Goal: Transaction & Acquisition: Book appointment/travel/reservation

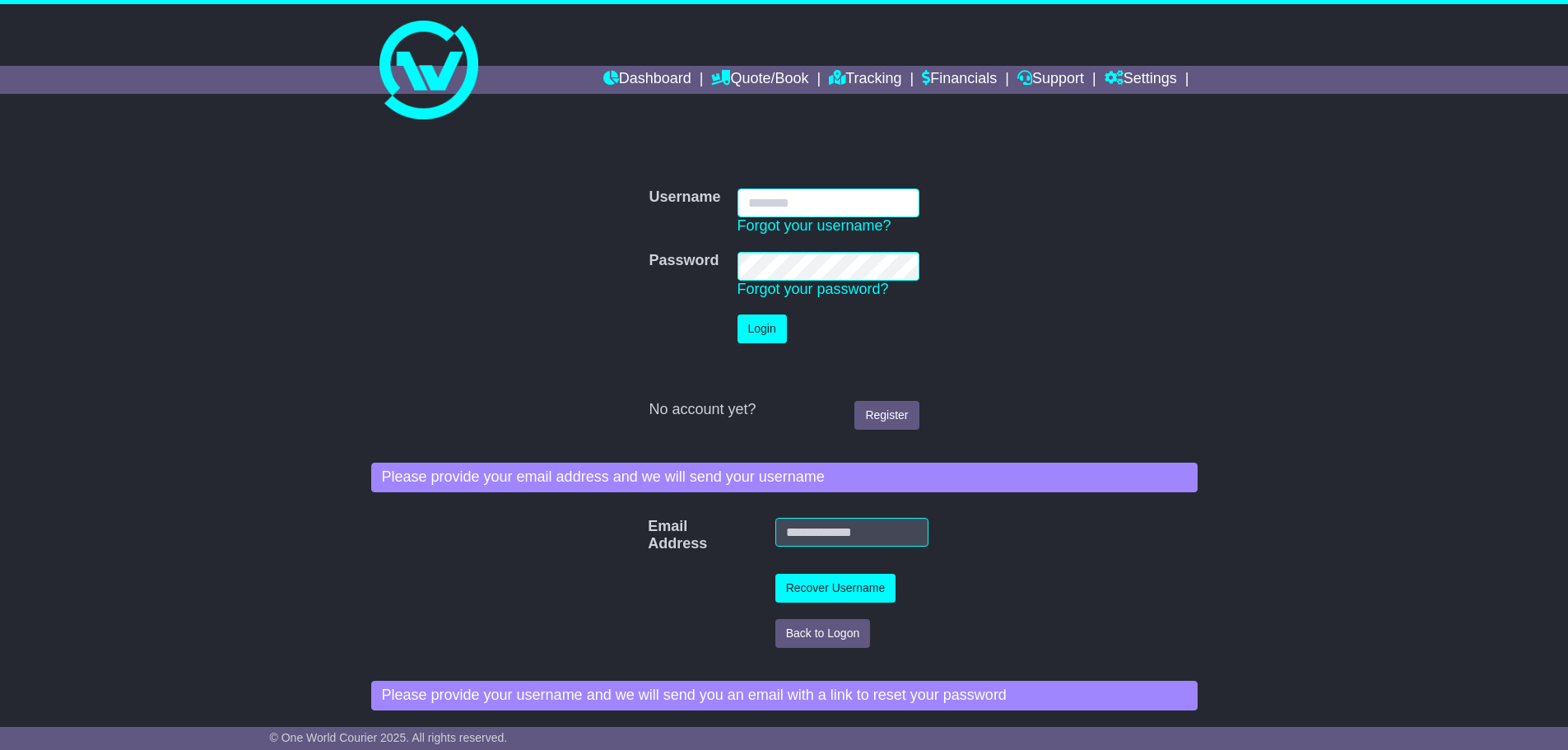
type input "**********"
click at [772, 320] on button "Login" at bounding box center [761, 328] width 49 height 28
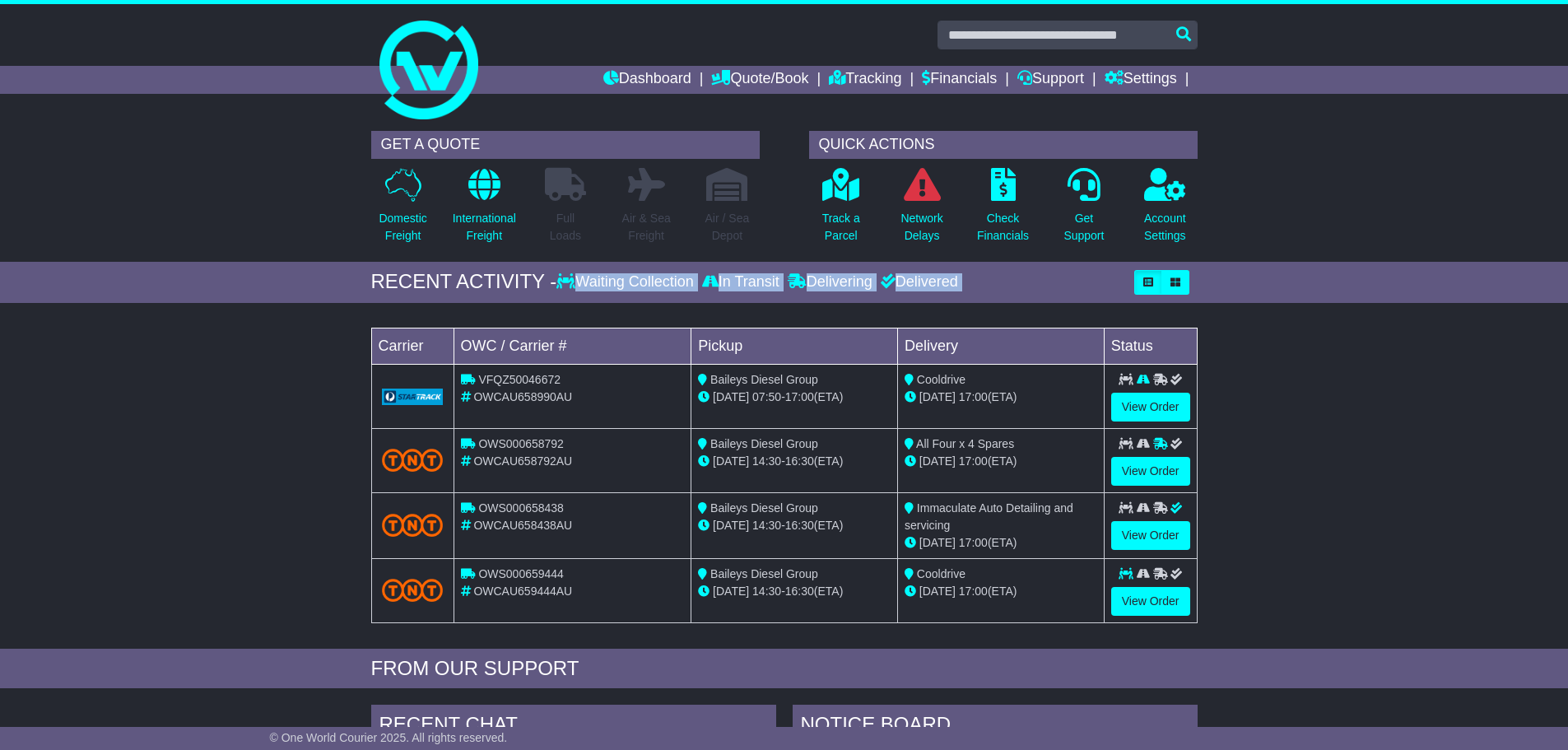
drag, startPoint x: 1304, startPoint y: 177, endPoint x: 1282, endPoint y: 554, distance: 377.6
click at [1284, 554] on div "Loading... No bookings found Carrier OWC / Carrier # Pickup Delivery Status VFQ…" at bounding box center [784, 480] width 1568 height 338
drag, startPoint x: 1219, startPoint y: 601, endPoint x: 202, endPoint y: 291, distance: 1063.2
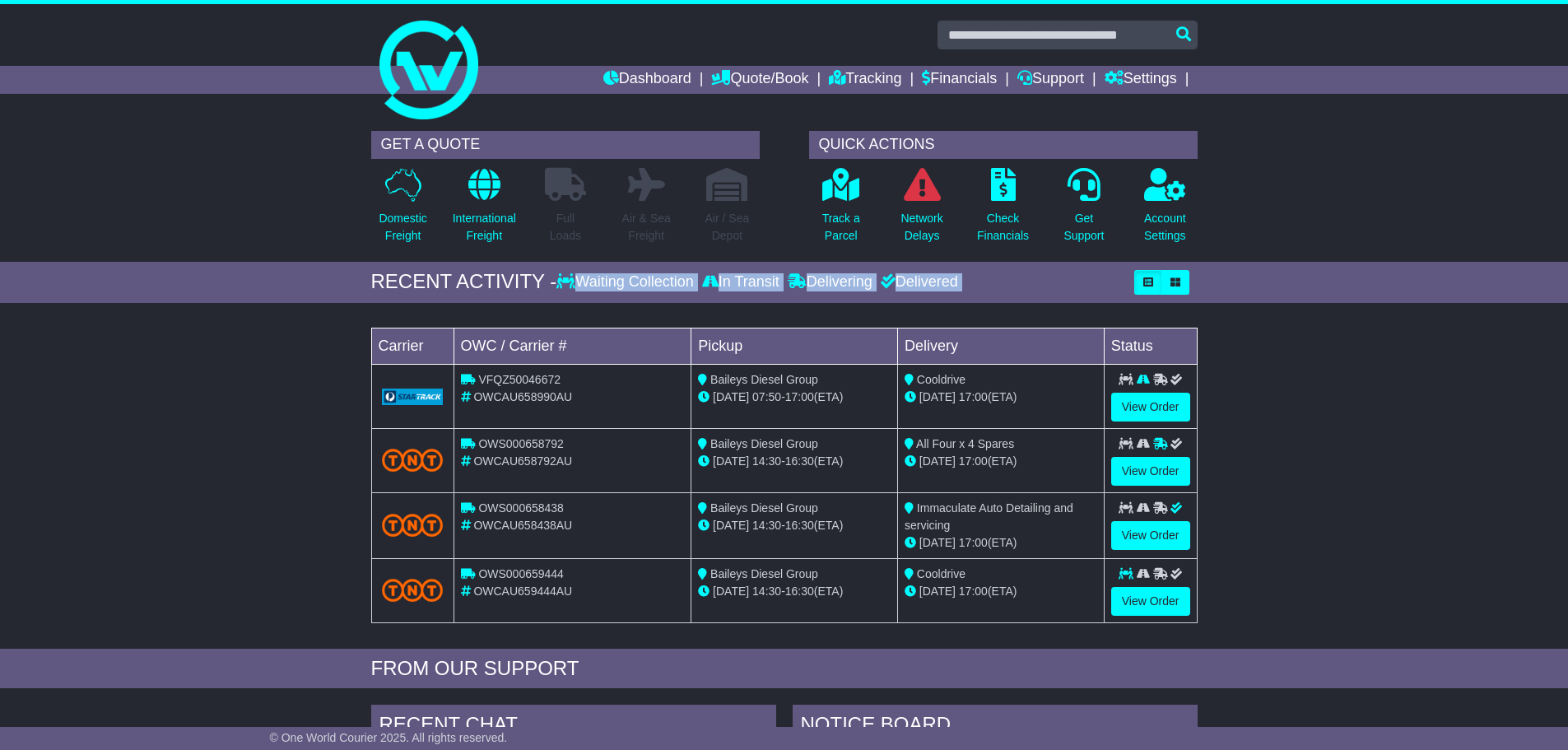
click at [225, 338] on div "Loading... No bookings found Carrier OWC / Carrier # Pickup Delivery Status VFQ…" at bounding box center [784, 480] width 1568 height 338
drag, startPoint x: 320, startPoint y: 190, endPoint x: 1317, endPoint y: 613, distance: 1083.0
click at [1317, 613] on div "Loading... No bookings found Carrier OWC / Carrier # Pickup Delivery Status VFQ…" at bounding box center [784, 480] width 1568 height 338
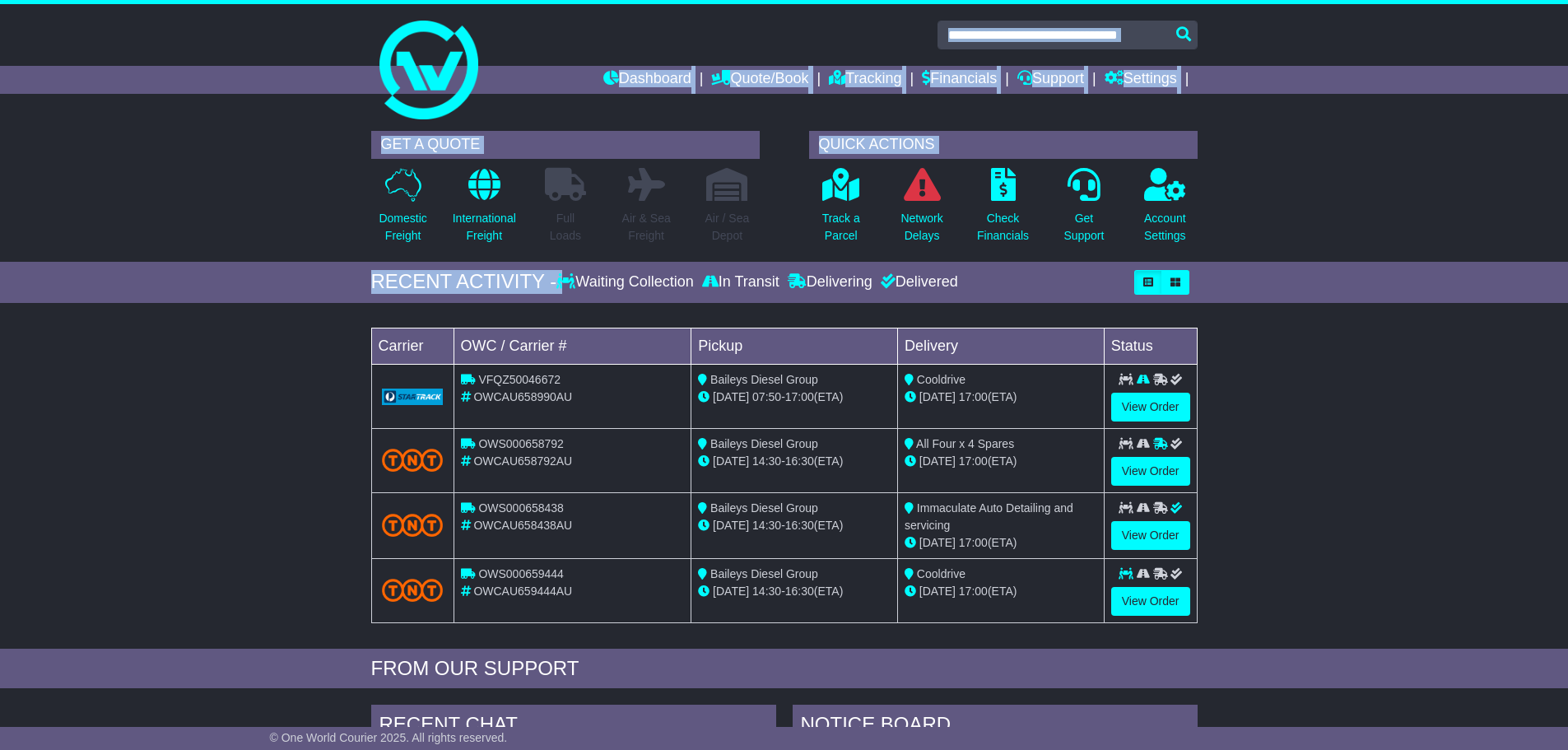
drag, startPoint x: 531, startPoint y: 40, endPoint x: 1259, endPoint y: 293, distance: 770.7
click at [1259, 293] on div "Dashboard Quote/Book Domestic International Saved Quotes" at bounding box center [784, 722] width 1568 height 1436
click at [1259, 293] on div "RECENT ACTIVITY - Waiting Collection In Transit Delivering Delivered" at bounding box center [784, 282] width 1568 height 41
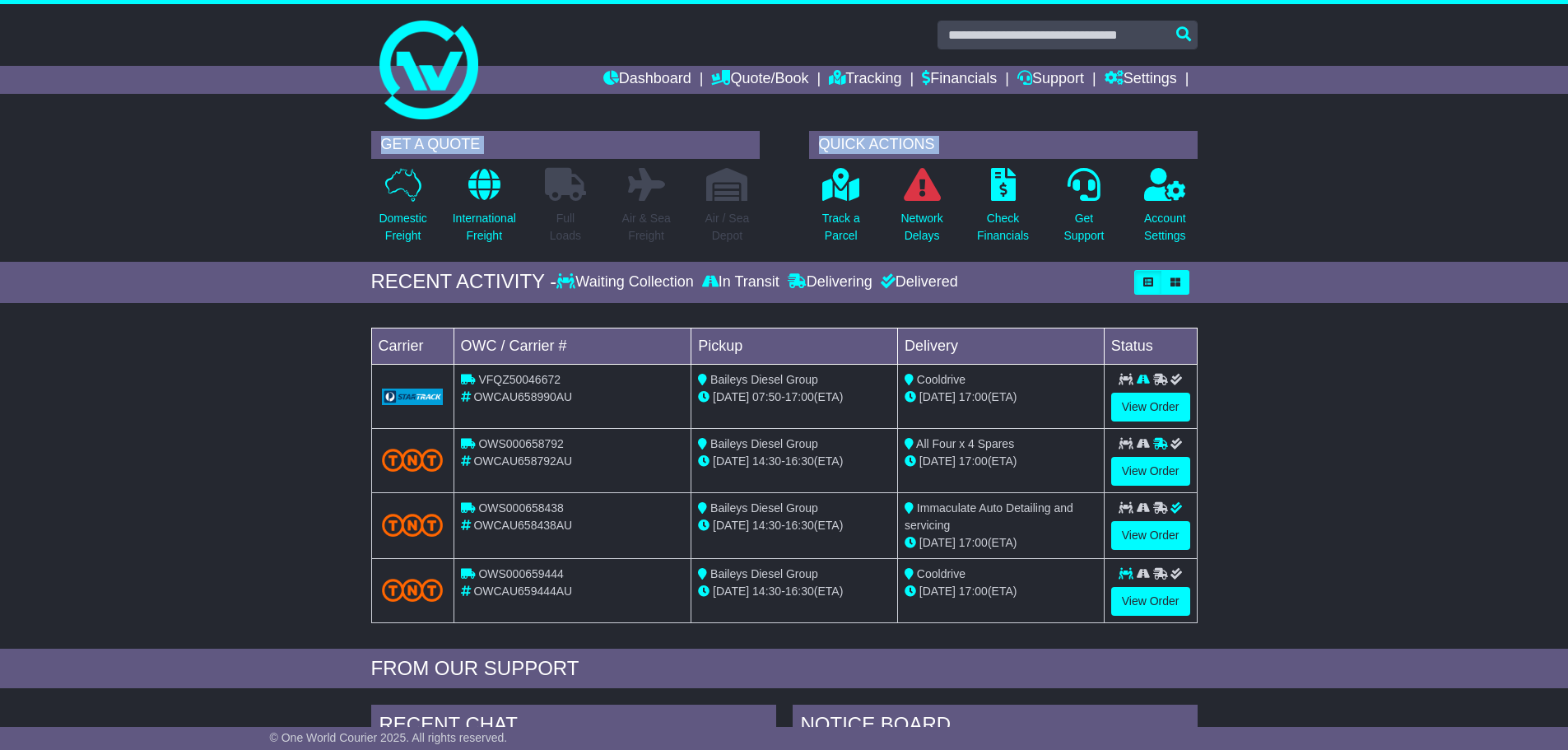
drag, startPoint x: 1232, startPoint y: 227, endPoint x: 230, endPoint y: 138, distance: 1005.9
click at [230, 138] on div "GET A QUOTE Domestic Freight International Freight Full Loads Air & Sea Freight…" at bounding box center [784, 192] width 1568 height 139
drag, startPoint x: 325, startPoint y: 314, endPoint x: 1428, endPoint y: 555, distance: 1129.0
click at [1428, 555] on div "Loading... No bookings found Carrier OWC / Carrier # Pickup Delivery Status VFQ…" at bounding box center [784, 480] width 1568 height 338
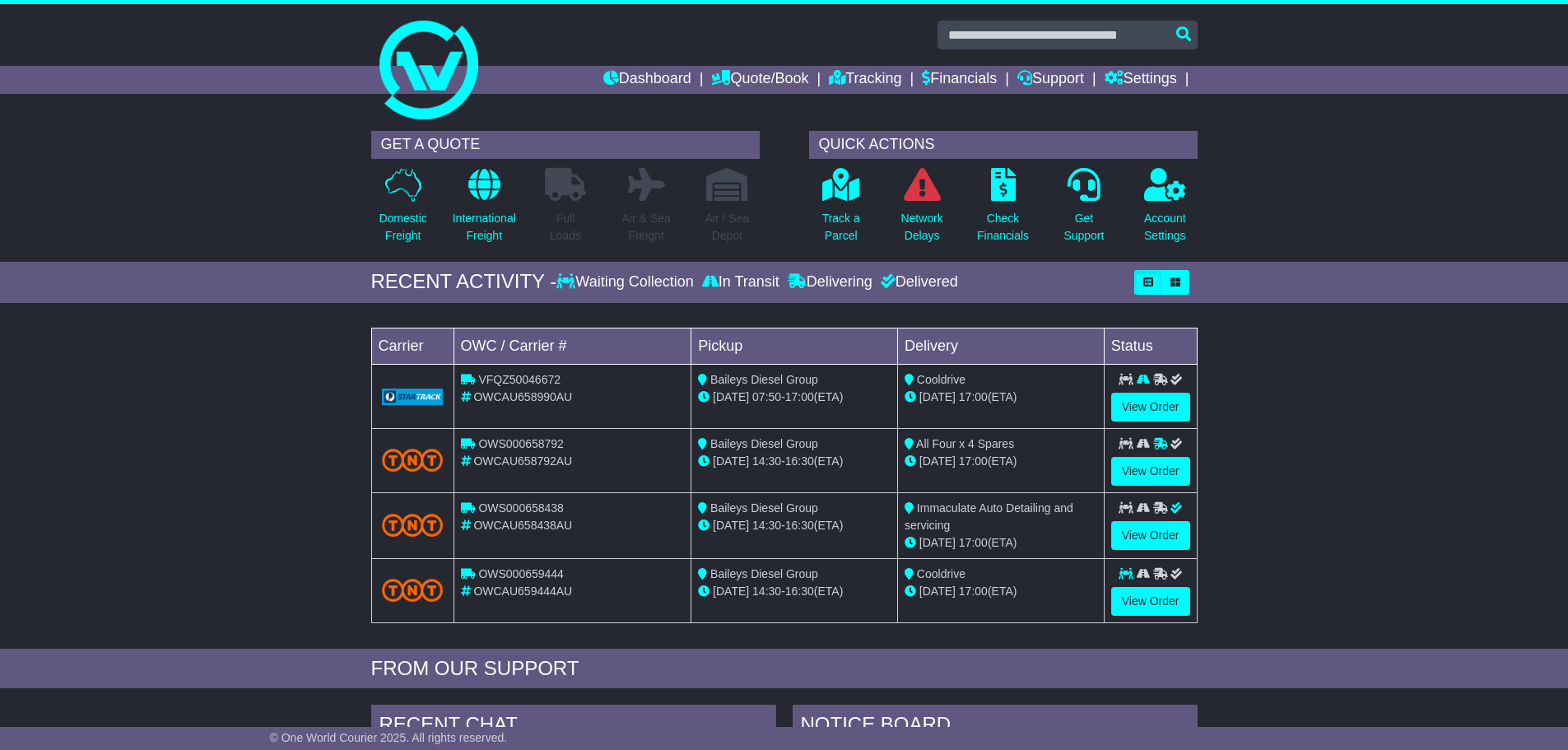
click at [1422, 551] on div "Loading... No bookings found Carrier OWC / Carrier # Pickup Delivery Status VFQ…" at bounding box center [784, 480] width 1568 height 338
drag, startPoint x: 1307, startPoint y: 590, endPoint x: 340, endPoint y: 300, distance: 1009.5
click at [338, 298] on div "RECENT ACTIVITY - Waiting Collection In Transit Delivering Delivered" at bounding box center [784, 282] width 1568 height 41
drag, startPoint x: 327, startPoint y: 262, endPoint x: 1294, endPoint y: 621, distance: 1031.5
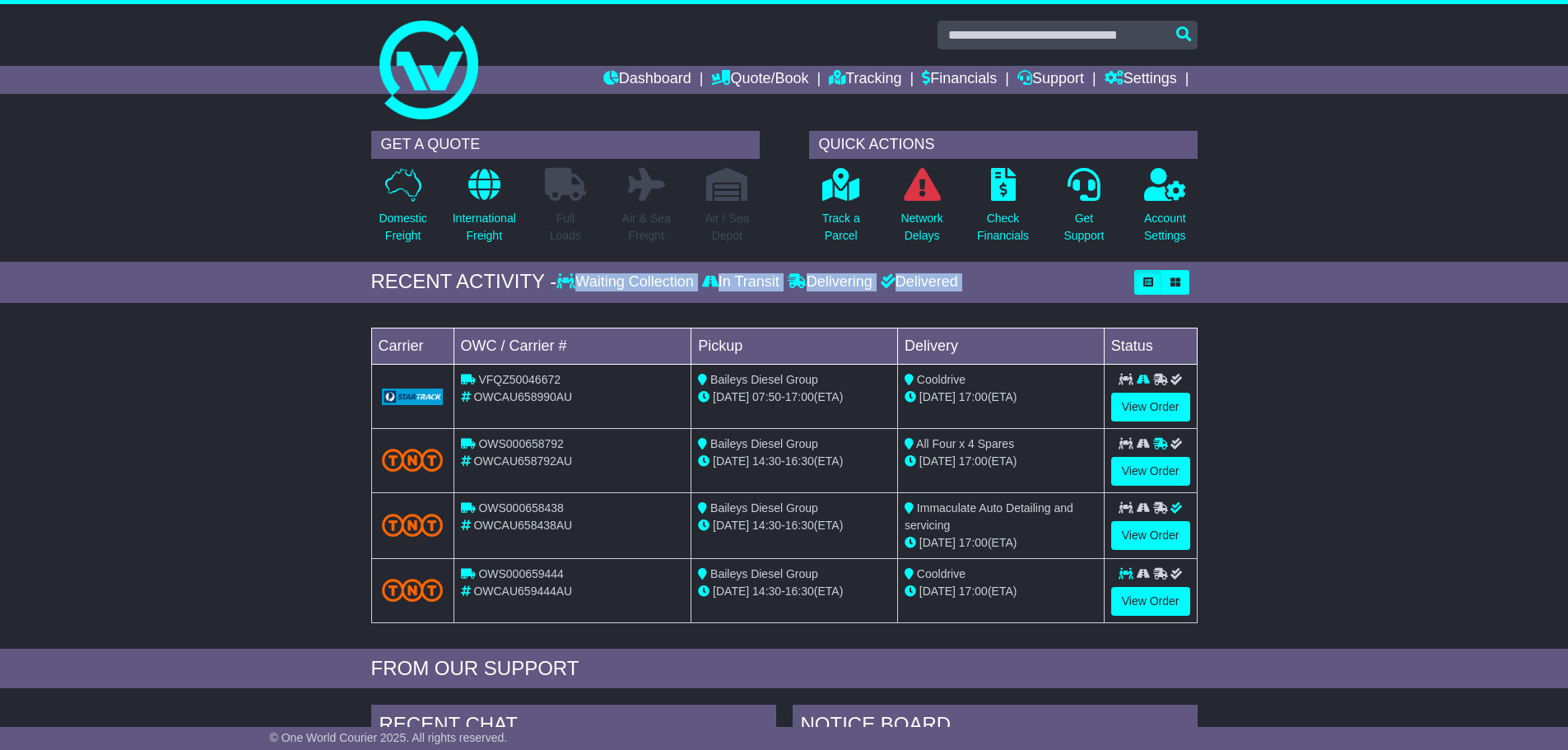
click at [1294, 621] on div "Loading... No bookings found Carrier OWC / Carrier # Pickup Delivery Status VFQ…" at bounding box center [784, 480] width 1568 height 338
drag, startPoint x: 1294, startPoint y: 621, endPoint x: 284, endPoint y: 266, distance: 1070.6
click at [284, 266] on div "RECENT ACTIVITY - Waiting Collection In Transit Delivering Delivered" at bounding box center [784, 282] width 1568 height 41
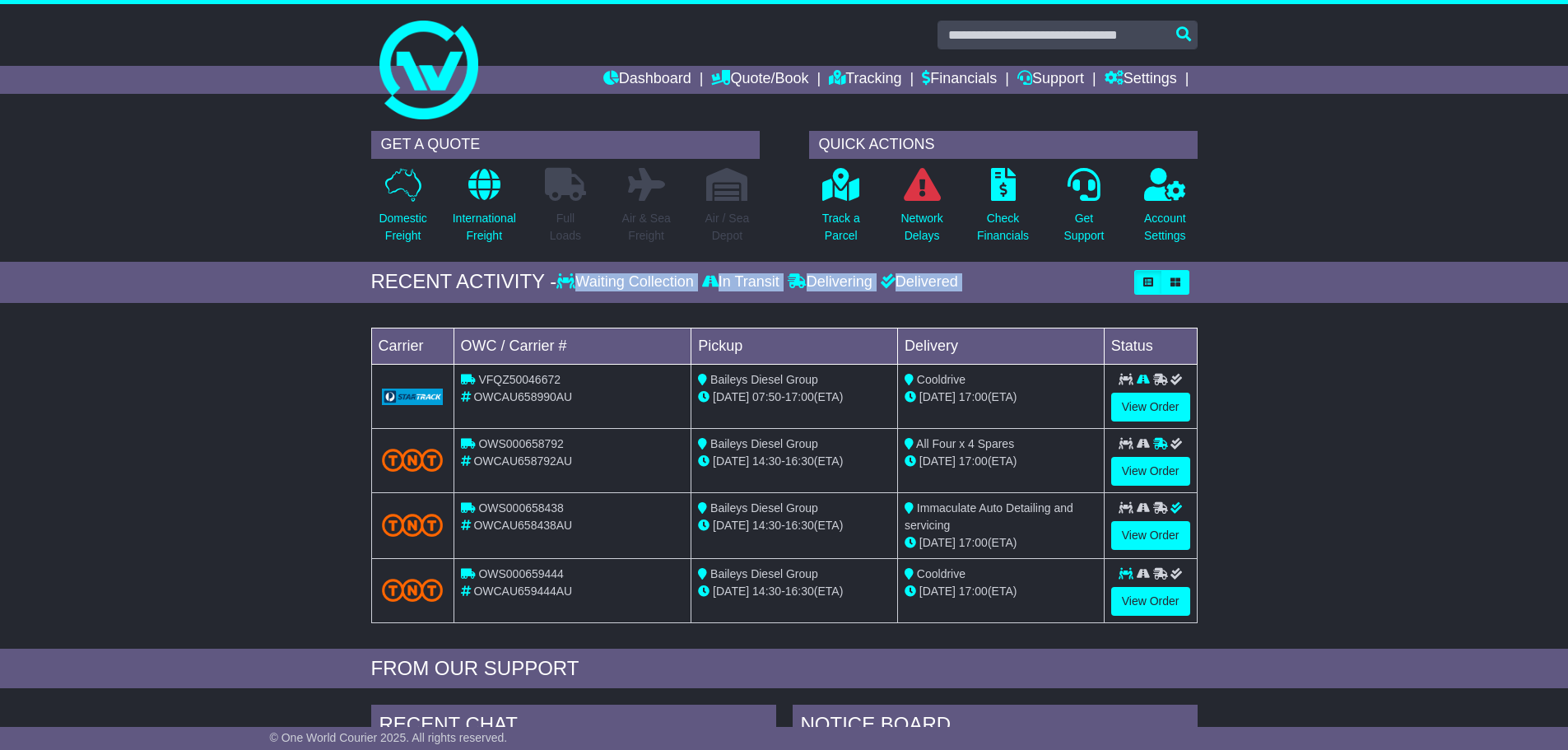
drag, startPoint x: 284, startPoint y: 266, endPoint x: 1298, endPoint y: 597, distance: 1066.7
click at [1298, 597] on div "Loading... No bookings found Carrier OWC / Carrier # Pickup Delivery Status VFQ…" at bounding box center [784, 480] width 1568 height 338
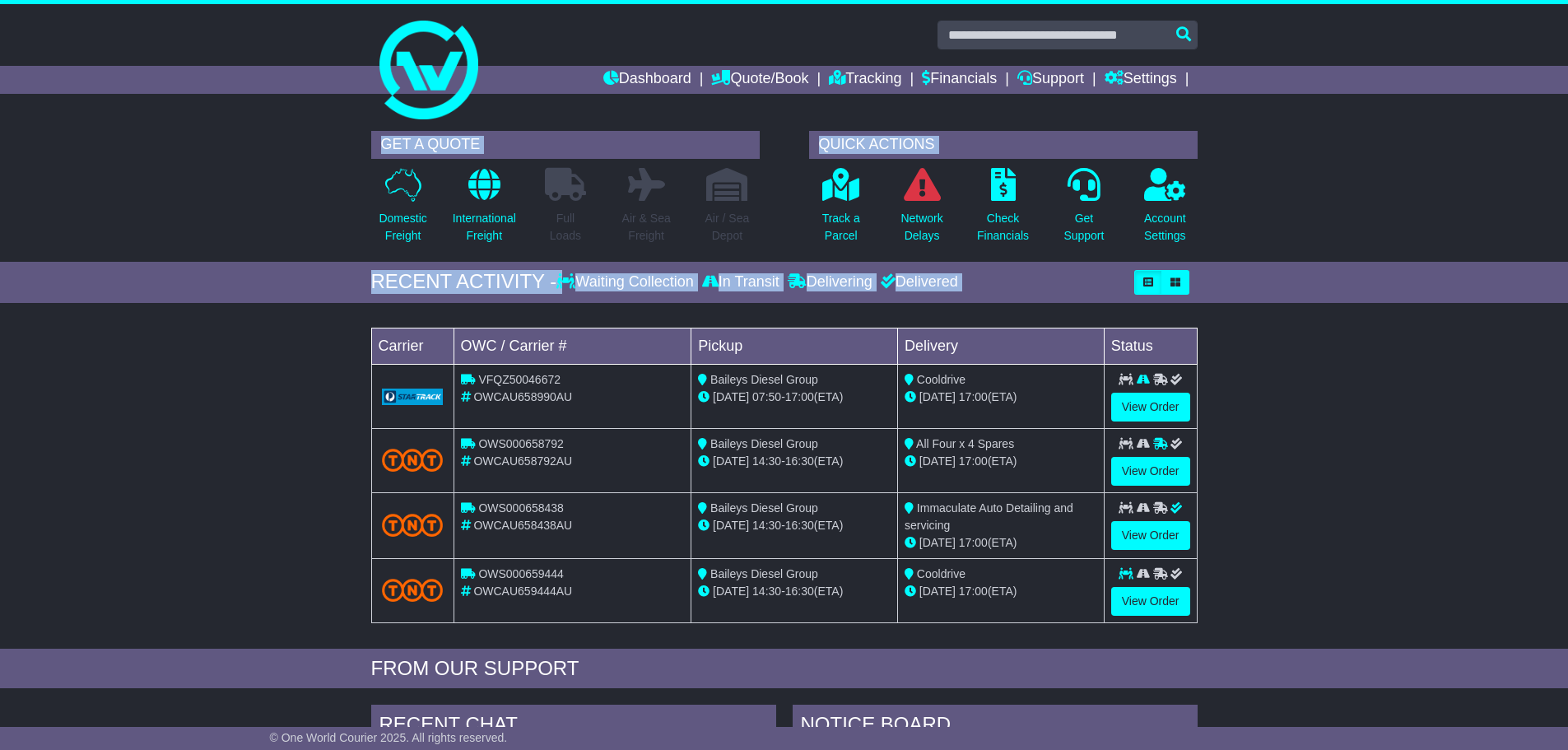
drag, startPoint x: 1298, startPoint y: 597, endPoint x: 302, endPoint y: 133, distance: 1098.8
click at [302, 133] on div "GET A QUOTE Domestic Freight International Freight Full Loads Air & Sea Freight…" at bounding box center [784, 192] width 1568 height 139
drag, startPoint x: 302, startPoint y: 133, endPoint x: 1279, endPoint y: 609, distance: 1086.8
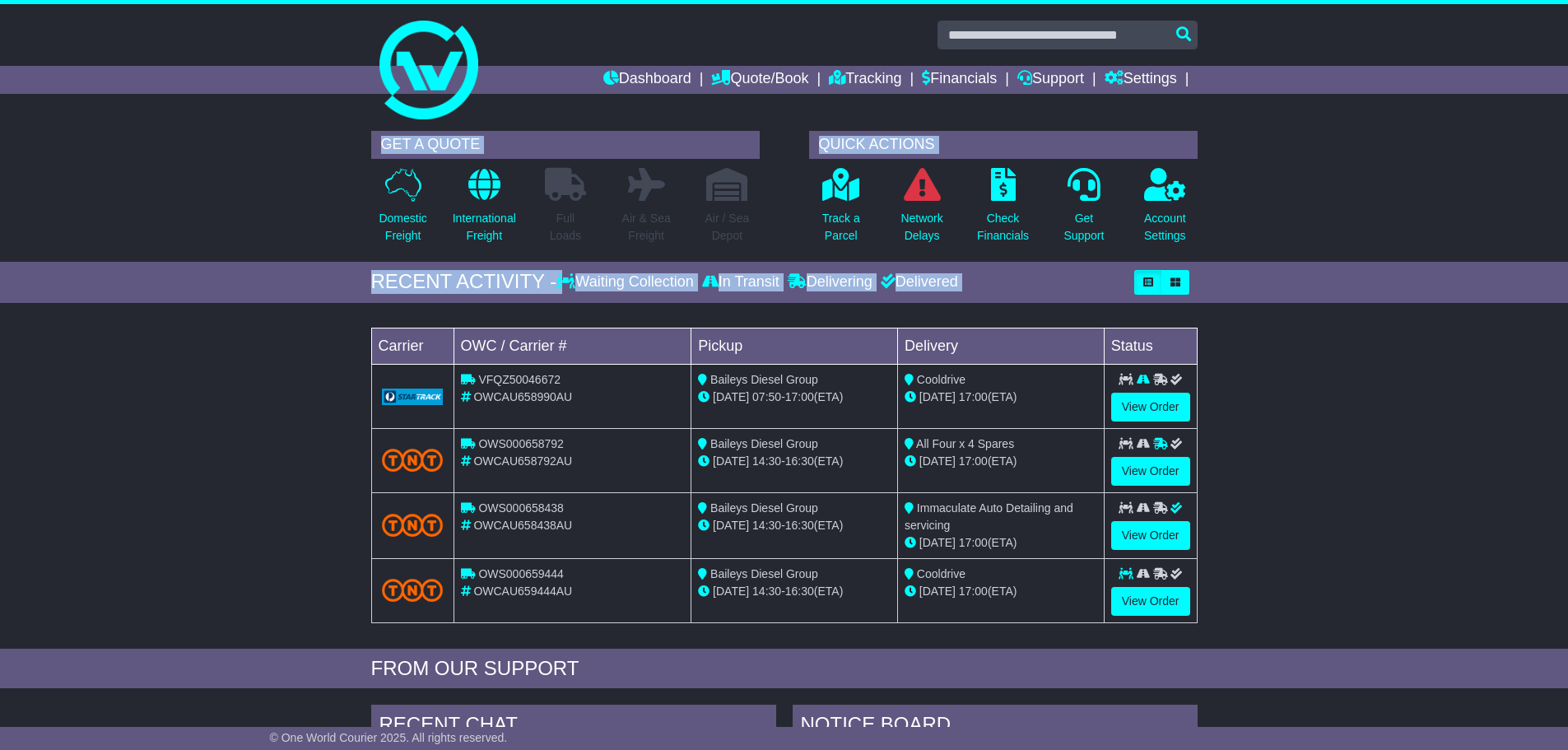
click at [1279, 609] on div "Loading... No bookings found Carrier OWC / Carrier # Pickup Delivery Status VFQ…" at bounding box center [784, 480] width 1568 height 338
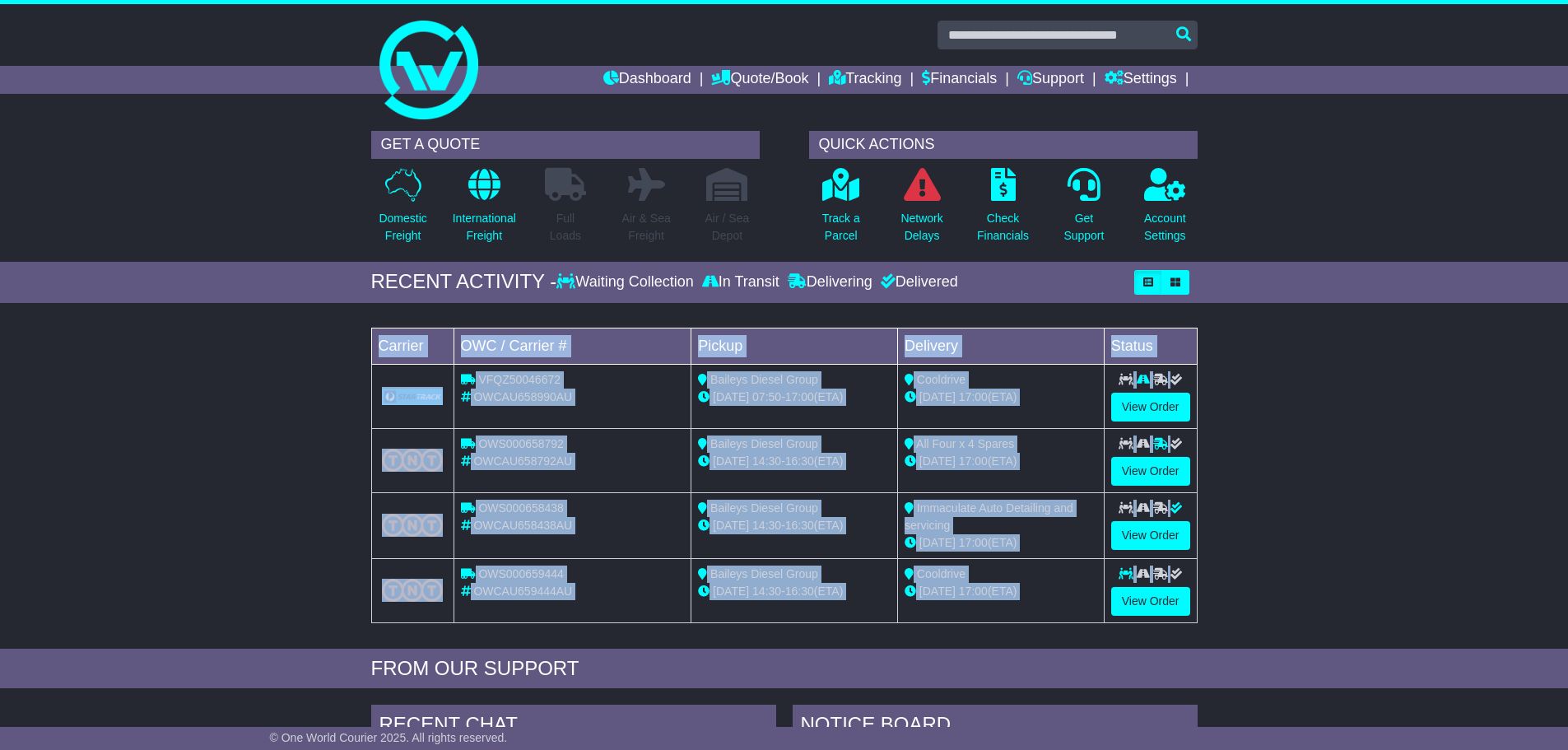
drag, startPoint x: 1279, startPoint y: 609, endPoint x: 350, endPoint y: 313, distance: 975.0
click at [350, 313] on div "Loading... No bookings found Carrier OWC / Carrier # Pickup Delivery Status VFQ…" at bounding box center [784, 480] width 1568 height 338
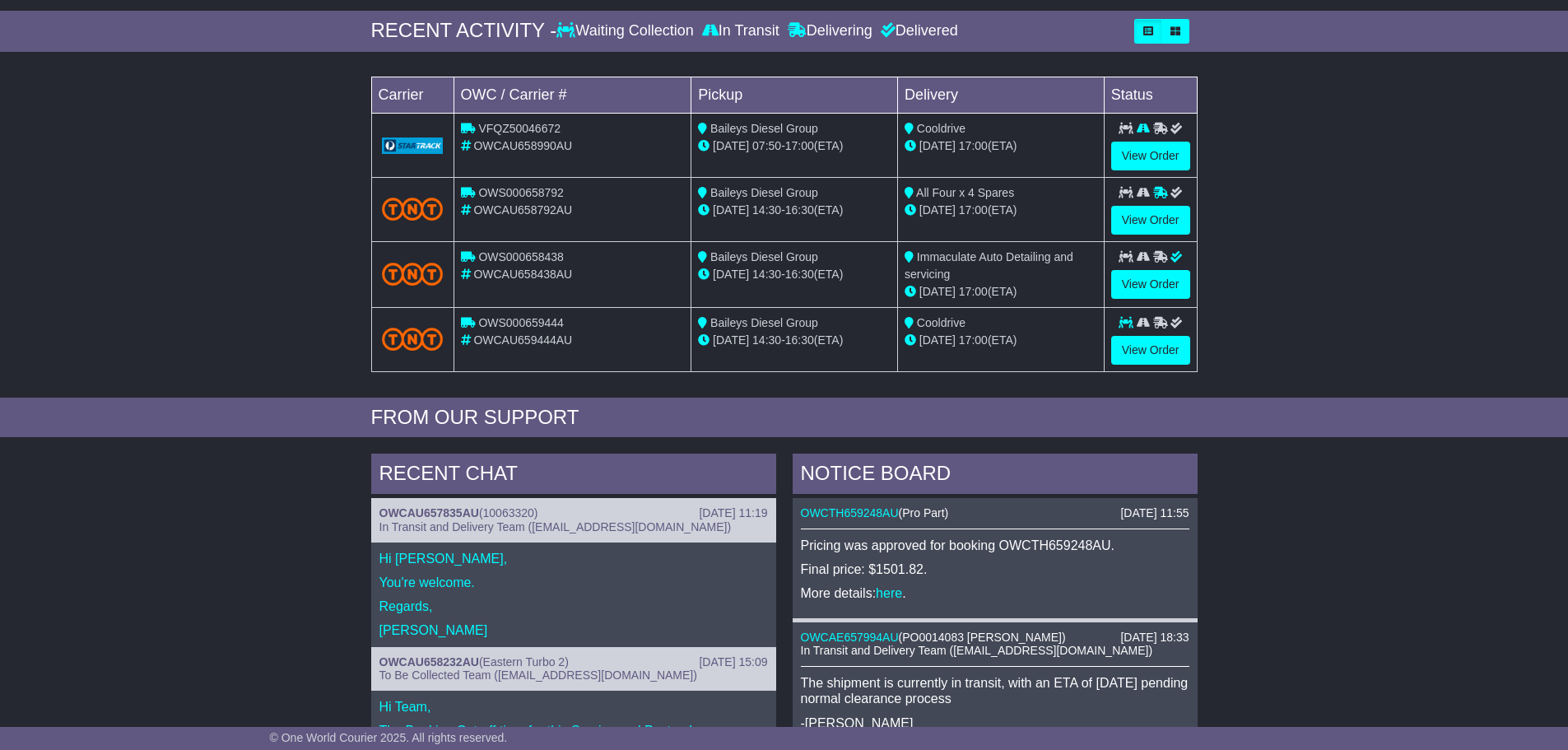
scroll to position [329, 0]
